Goal: Find specific page/section: Find specific page/section

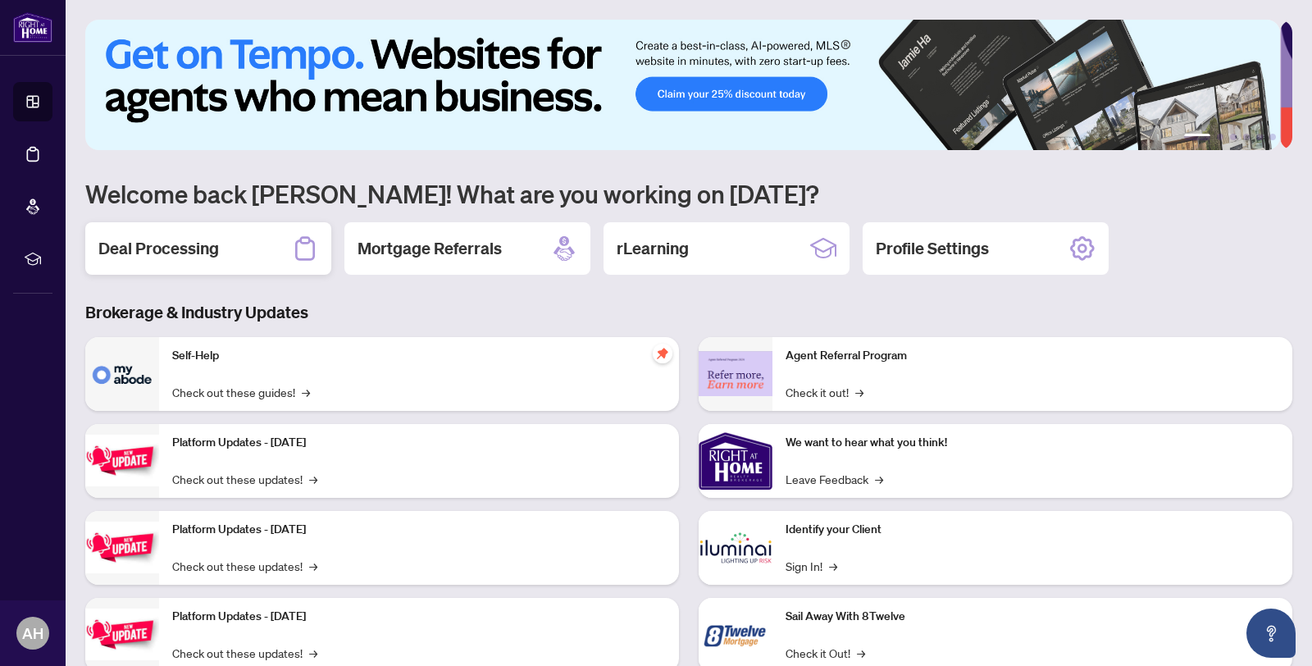
click at [152, 244] on h2 "Deal Processing" at bounding box center [158, 248] width 121 height 23
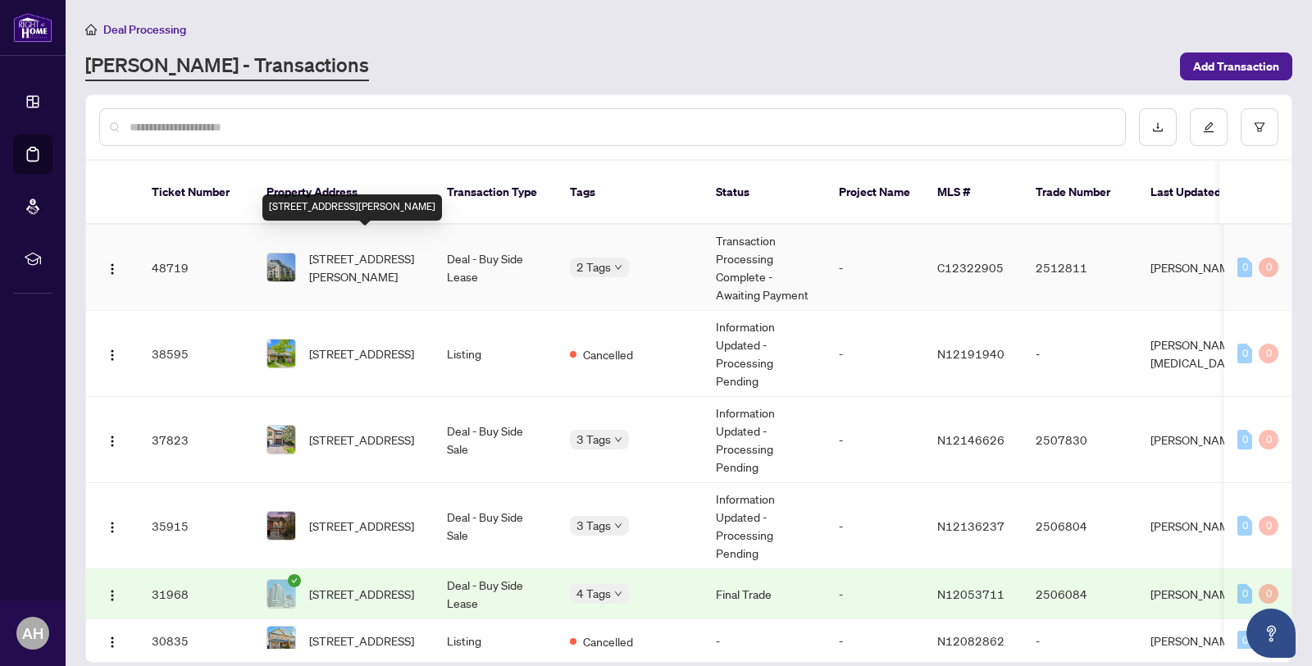
click at [345, 257] on span "[STREET_ADDRESS][PERSON_NAME]" at bounding box center [365, 267] width 112 height 36
